Goal: Register for event/course

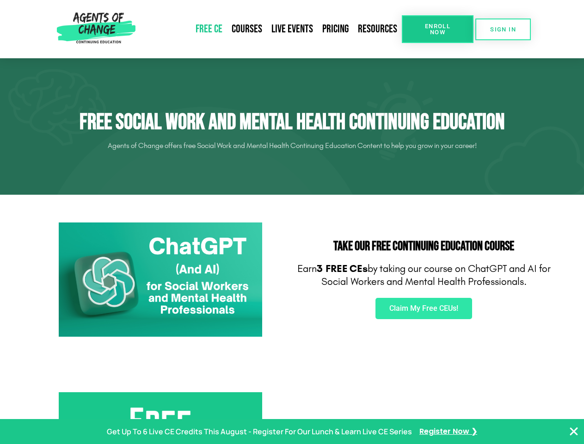
click at [292, 222] on div "Take Our FREE Continuing Education Course Earn 3 FREE CEs by taking our course …" at bounding box center [423, 280] width 263 height 124
click at [437, 29] on span "Enroll Now" at bounding box center [437, 29] width 42 height 12
click at [503, 29] on span "SIGN IN" at bounding box center [503, 29] width 26 height 6
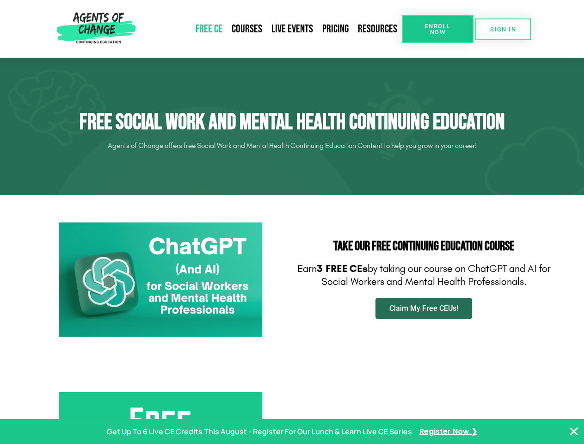
click at [423, 308] on span "Claim My Free CEUs!" at bounding box center [423, 308] width 69 height 7
click at [292, 431] on p "Get Up To 6 Live CE Credits This August - Register For Our Lunch & Learn Live C…" at bounding box center [259, 431] width 305 height 13
click at [574, 431] on icon "Close Banner" at bounding box center [573, 431] width 11 height 11
